Goal: Ask a question

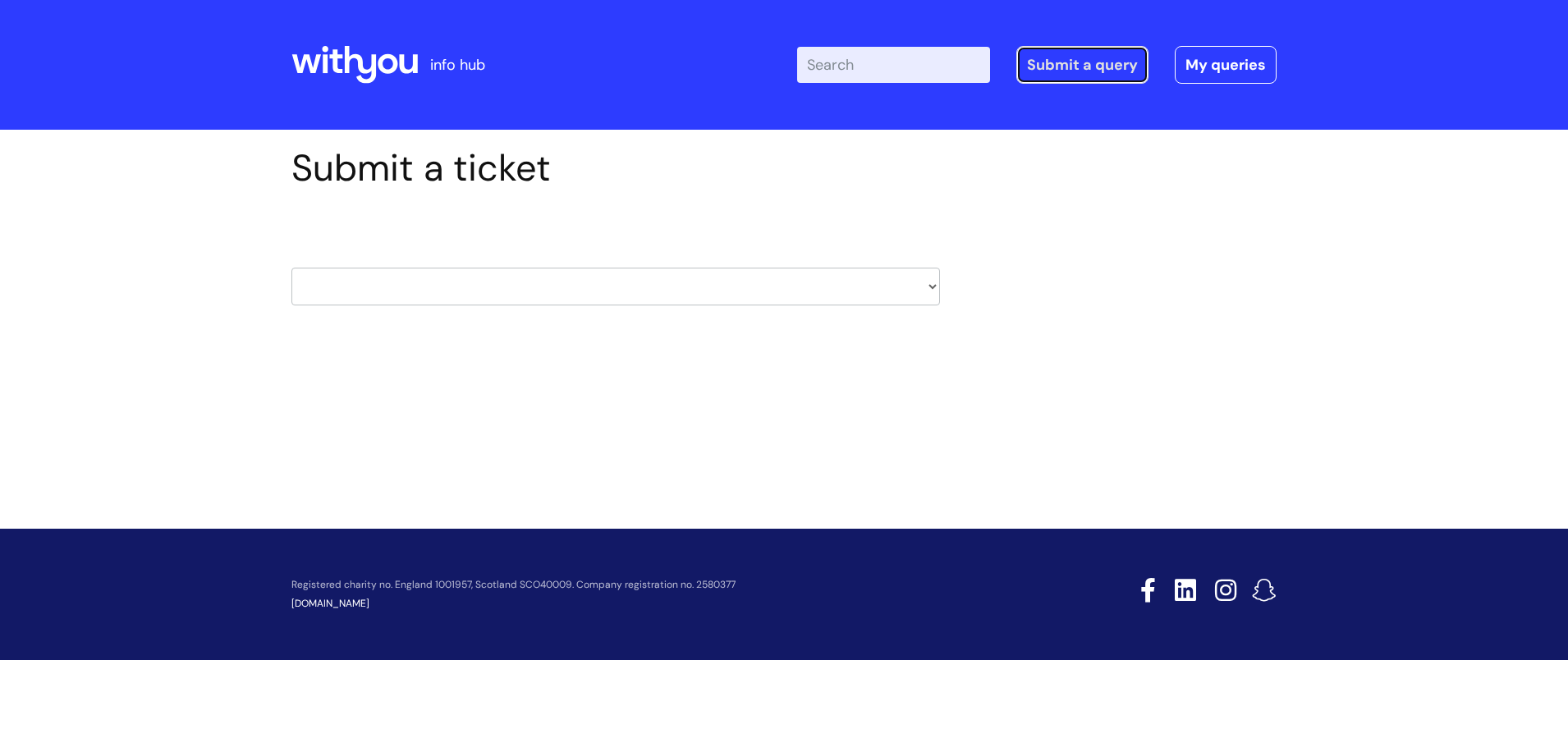
click at [1112, 72] on link "Submit a query" at bounding box center [1082, 64] width 132 height 37
click at [1066, 67] on link "Submit a query" at bounding box center [1082, 64] width 132 height 37
click at [929, 287] on select "HR / People IT and Support Clinical Drug Alerts Finance Accounts Data Support T…" at bounding box center [615, 286] width 648 height 37
select select "payroll"
click at [291, 268] on select "HR / People IT and Support Clinical Drug Alerts Finance Accounts Data Support T…" at bounding box center [615, 286] width 648 height 37
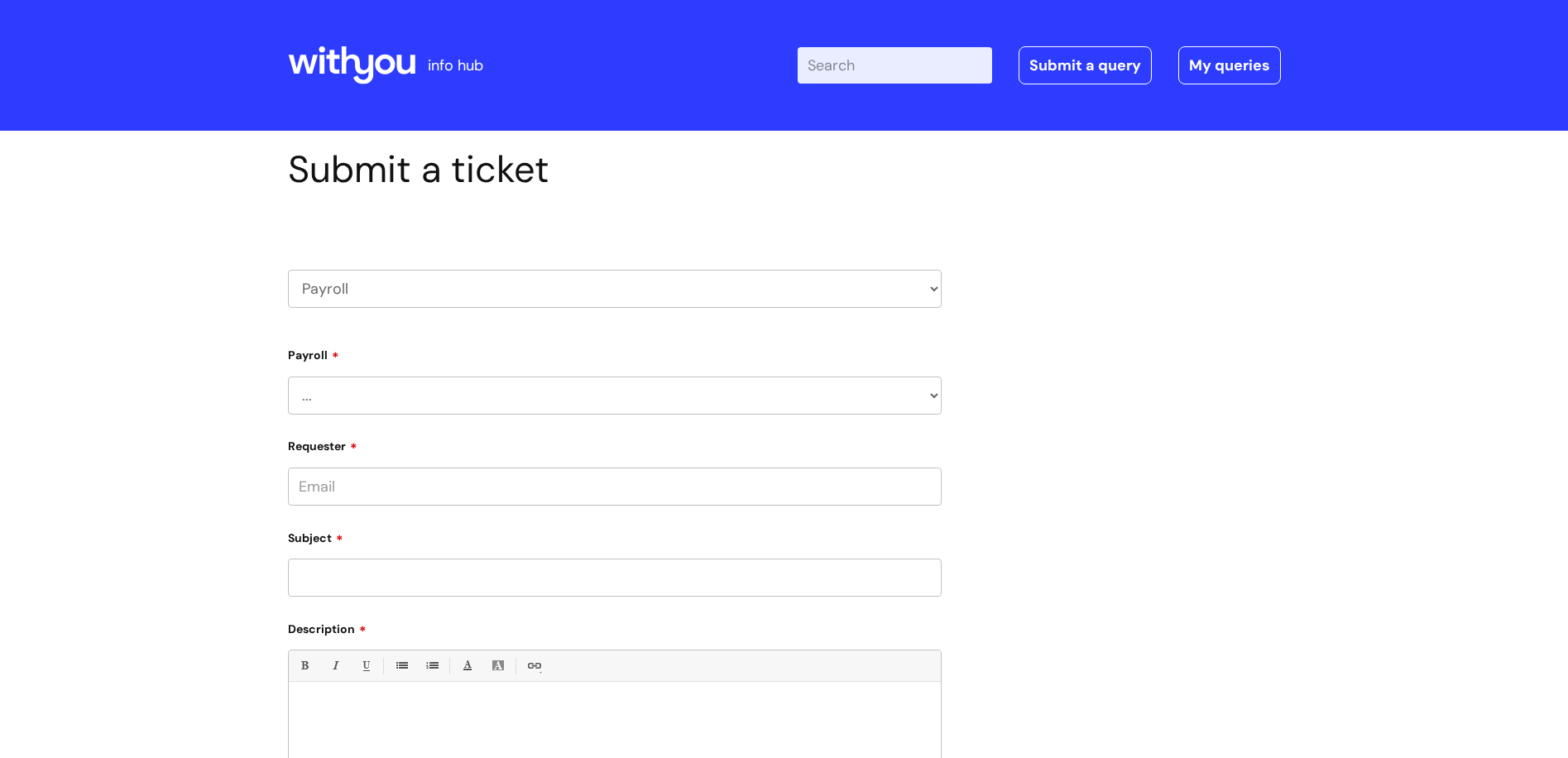
click at [740, 405] on select "... New Hires bank details/starter checklist forms Payroll queries Receiving in…" at bounding box center [614, 395] width 654 height 38
select select "Payroll queries"
click at [288, 377] on select "... New Hires bank details/starter checklist forms Payroll queries Receiving in…" at bounding box center [614, 395] width 654 height 38
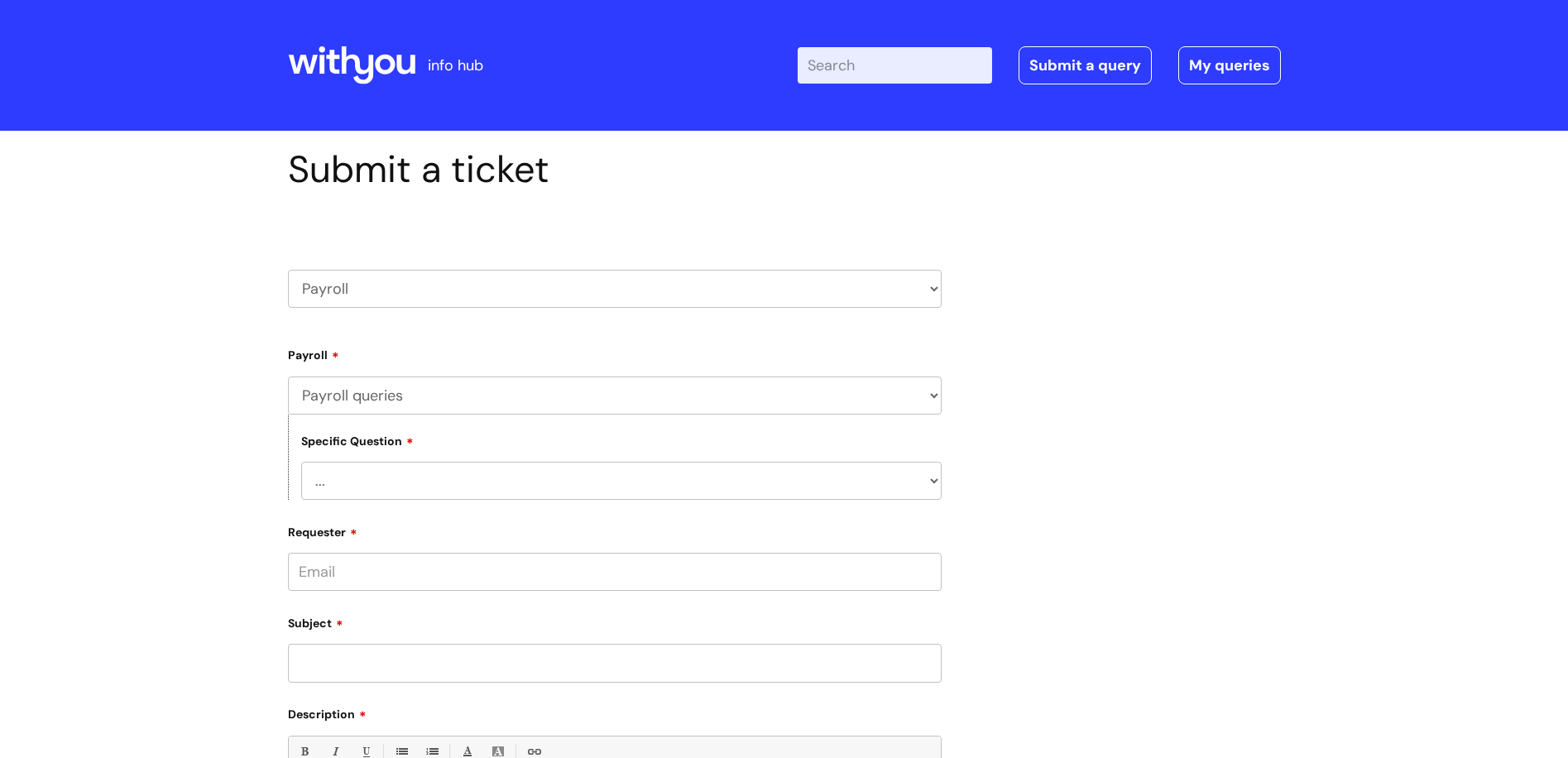
click at [685, 494] on select "... Changes queries Timesheet queries Salary and absence queries" at bounding box center [621, 480] width 640 height 38
select select "Salary and absence queries"
click at [301, 462] on select "... Changes queries Timesheet queries Salary and absence queries" at bounding box center [621, 480] width 640 height 38
click at [607, 576] on input "Requester" at bounding box center [614, 572] width 654 height 38
type input "[EMAIL_ADDRESS][DOMAIN_NAME]"
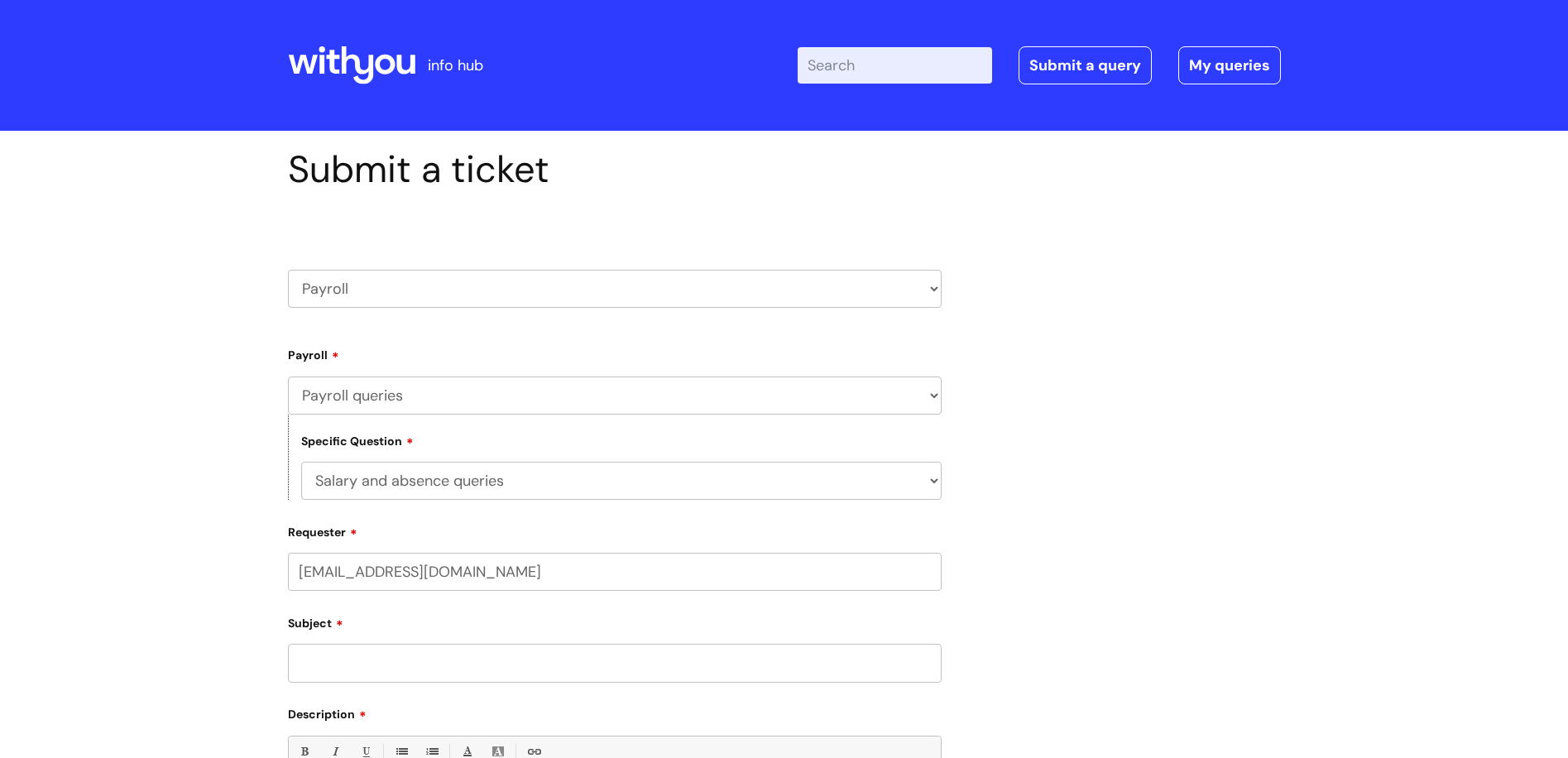
scroll to position [83, 0]
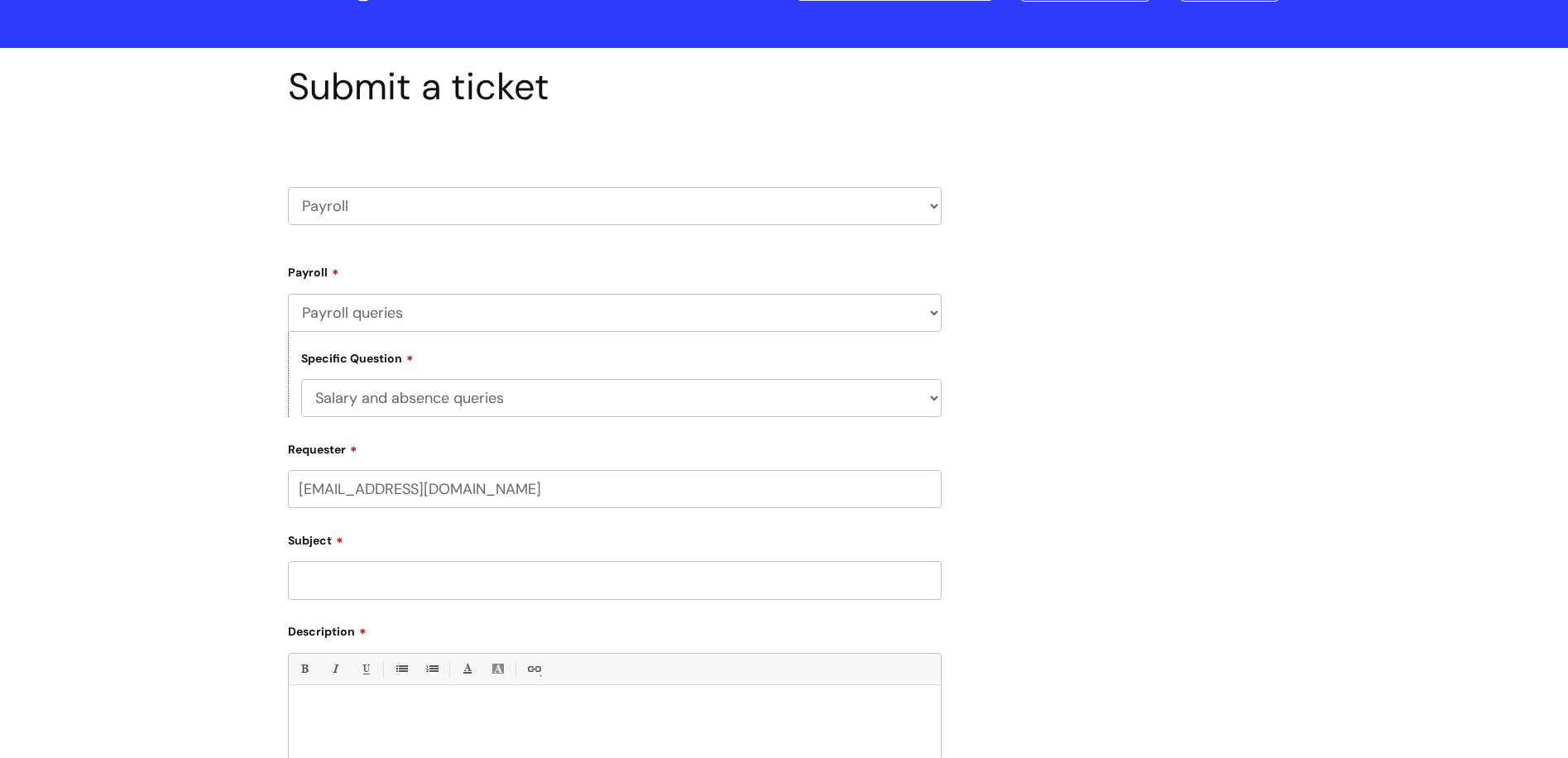
click at [400, 574] on div "Subject" at bounding box center [614, 563] width 654 height 74
click at [384, 553] on input "text" at bounding box center [614, 553] width 654 height 38
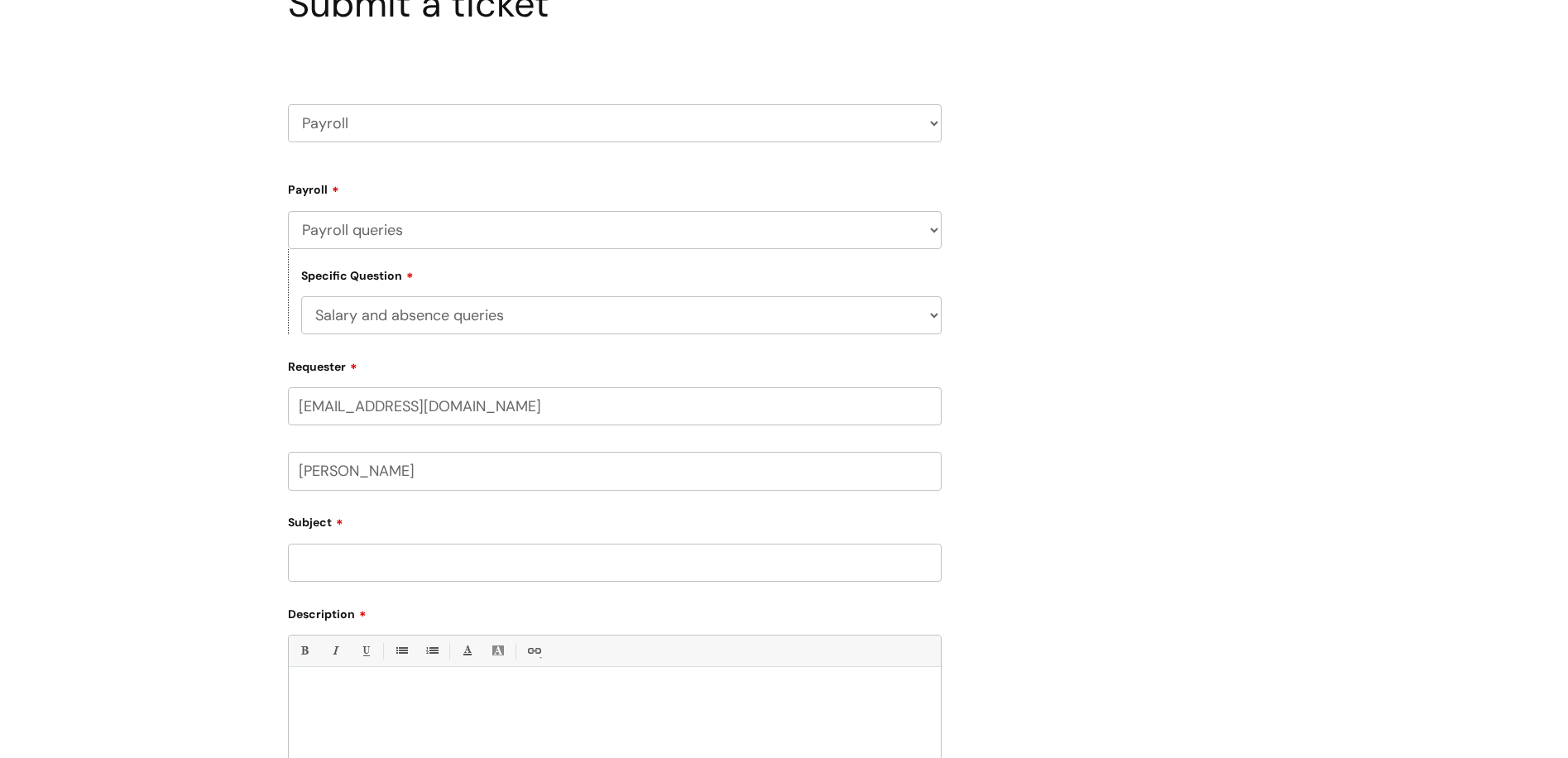
scroll to position [248, 0]
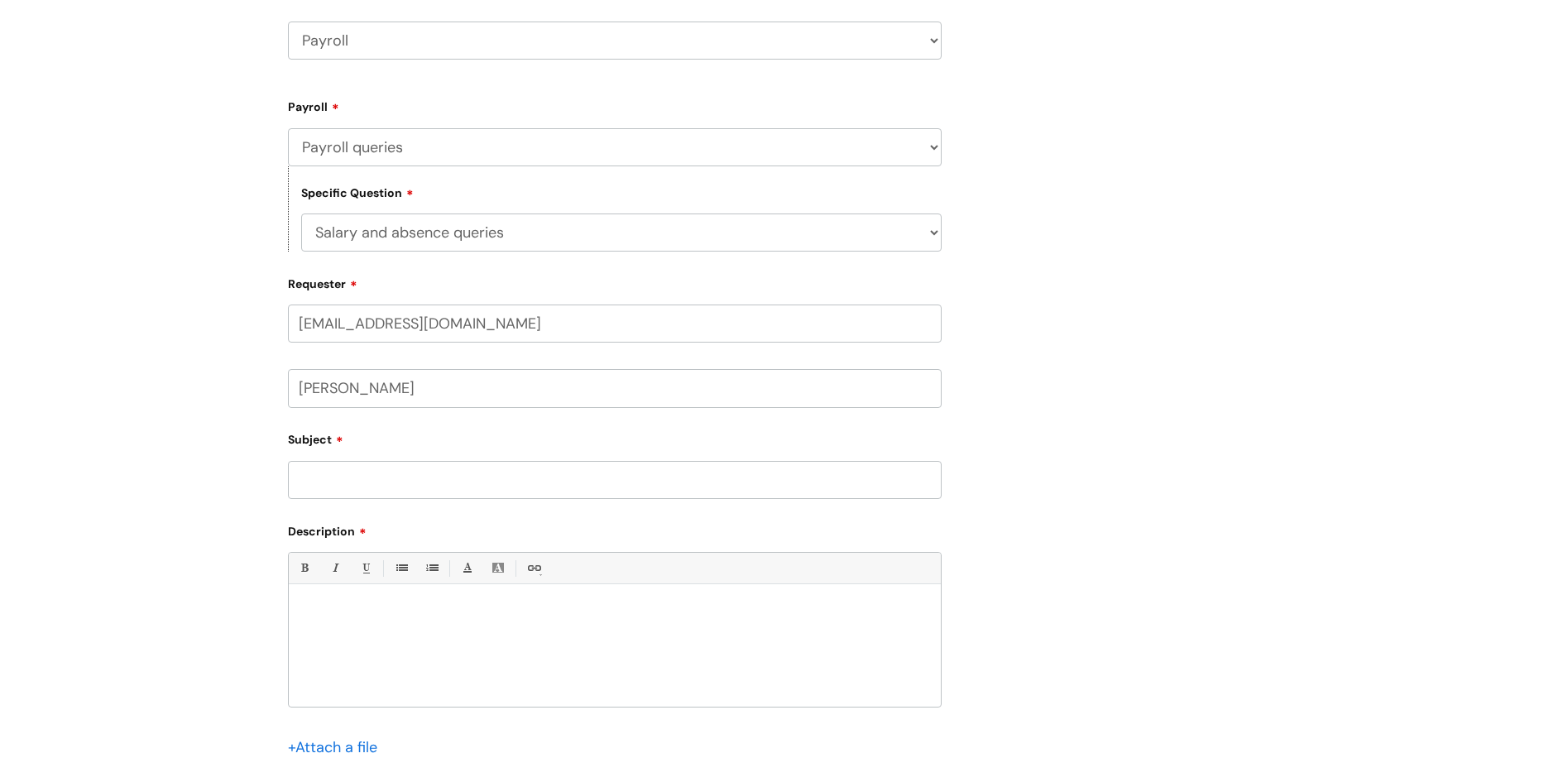
type input "[PERSON_NAME]"
click at [331, 598] on div at bounding box center [614, 650] width 652 height 114
click at [508, 472] on input "Subject" at bounding box center [614, 479] width 654 height 38
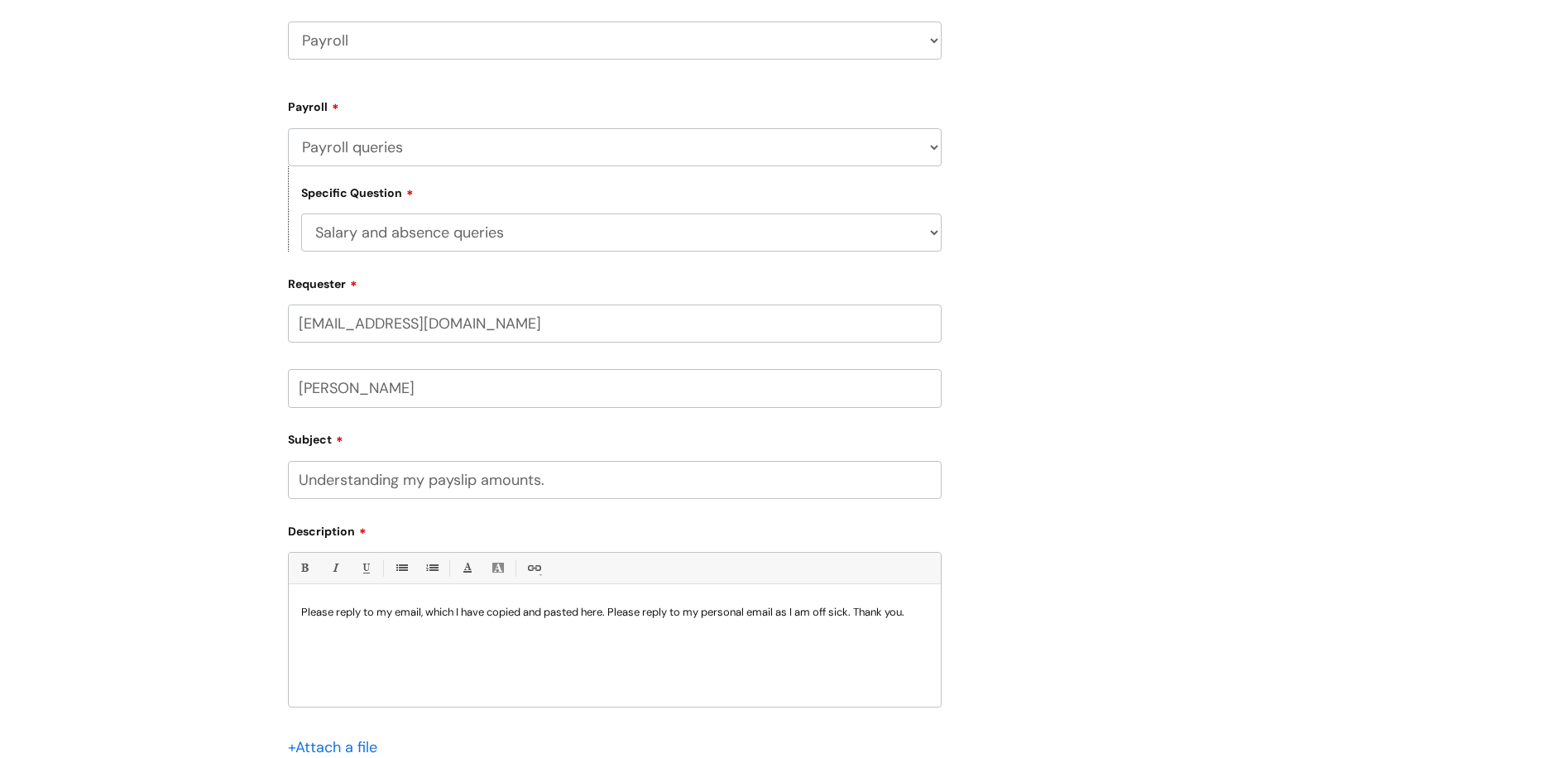
scroll to position [414, 0]
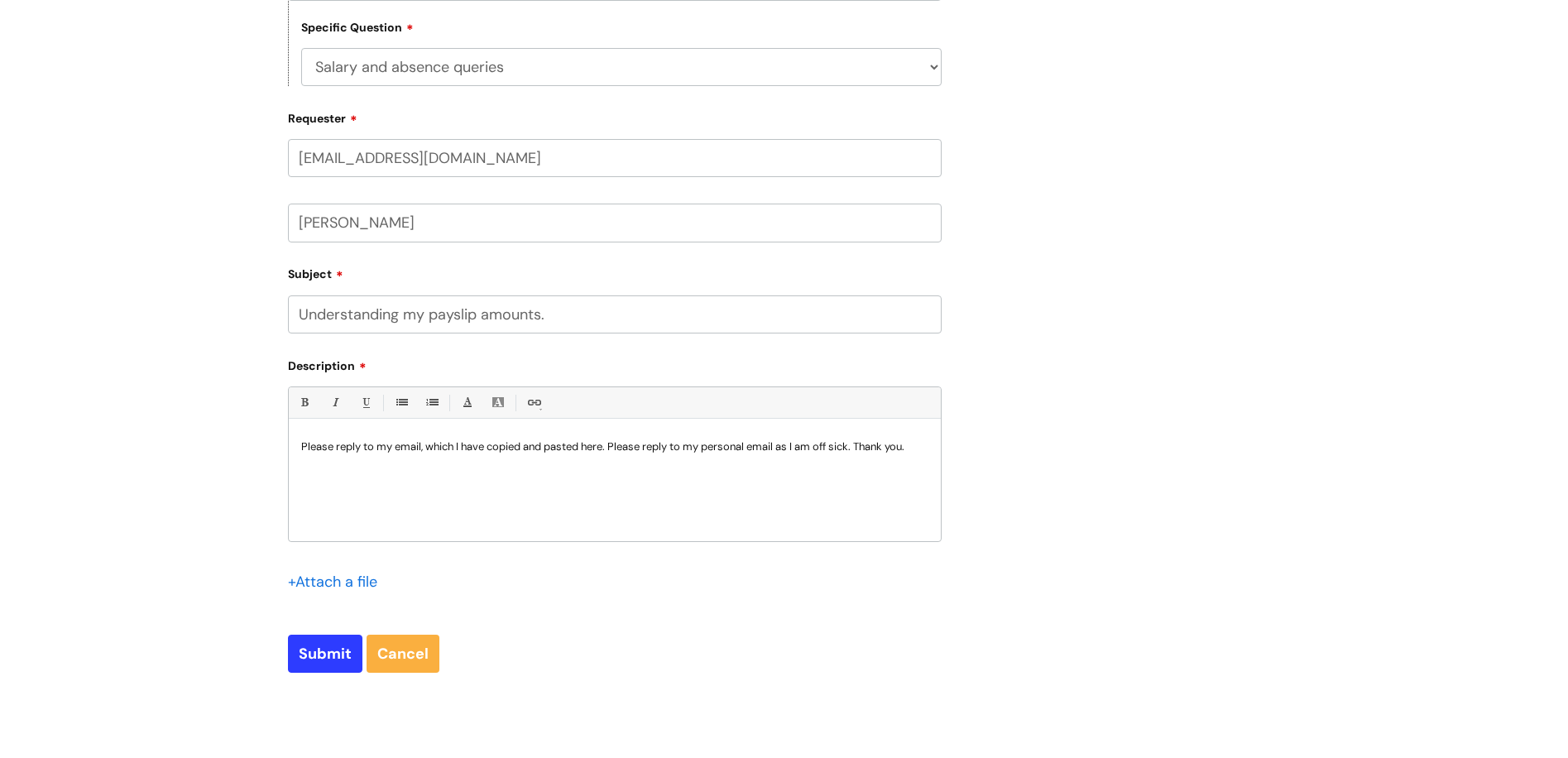
type input "Understanding my payslip amounts."
click at [360, 578] on input "file" at bounding box center [329, 582] width 83 height 21
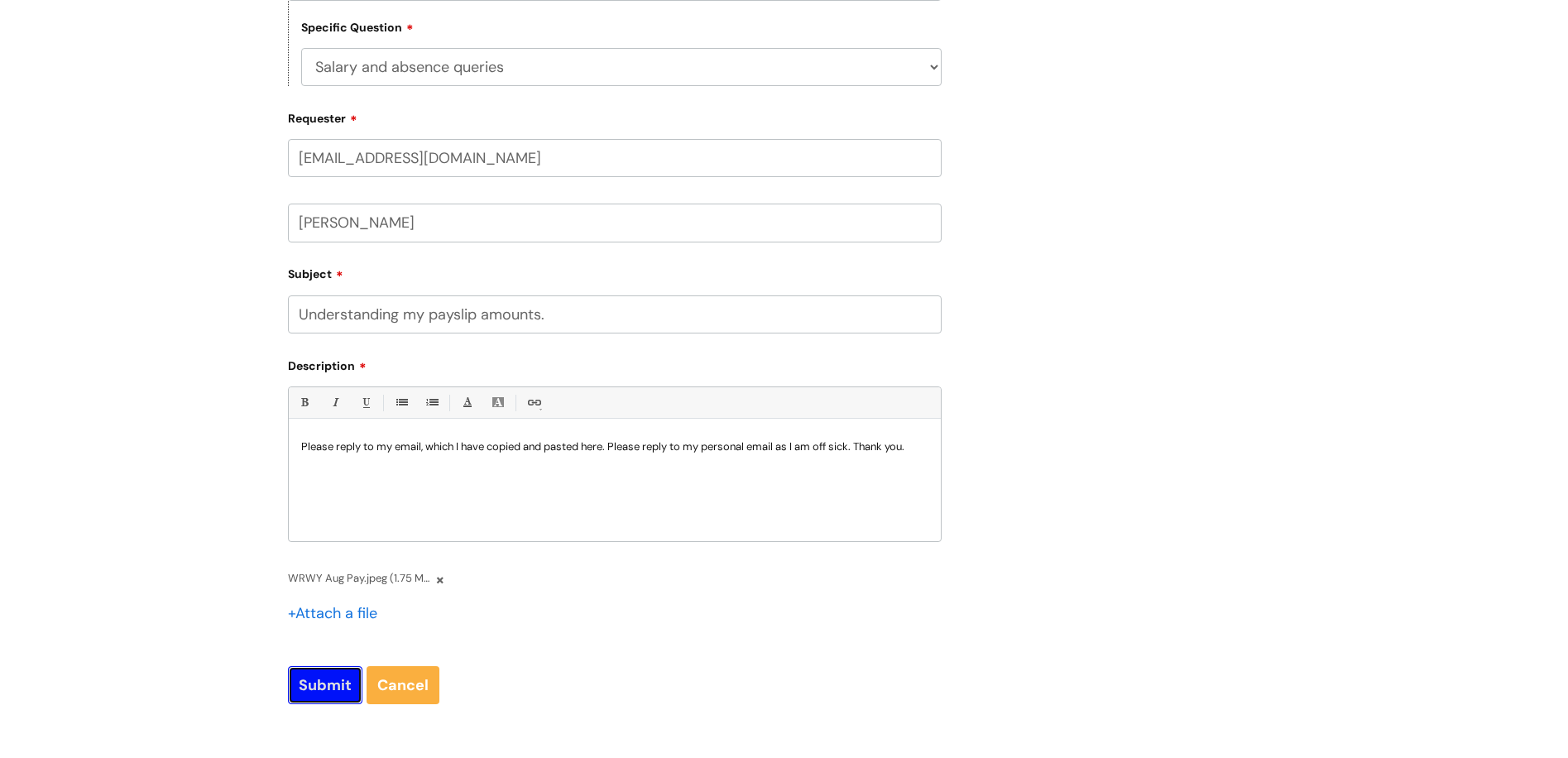
click at [331, 681] on input "Submit" at bounding box center [325, 685] width 75 height 38
type input "Please Wait..."
